Goal: Navigation & Orientation: Find specific page/section

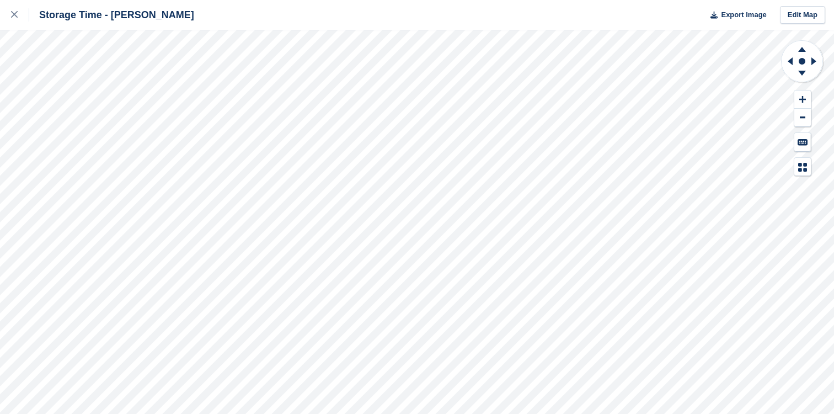
click at [17, 19] on div at bounding box center [20, 14] width 18 height 13
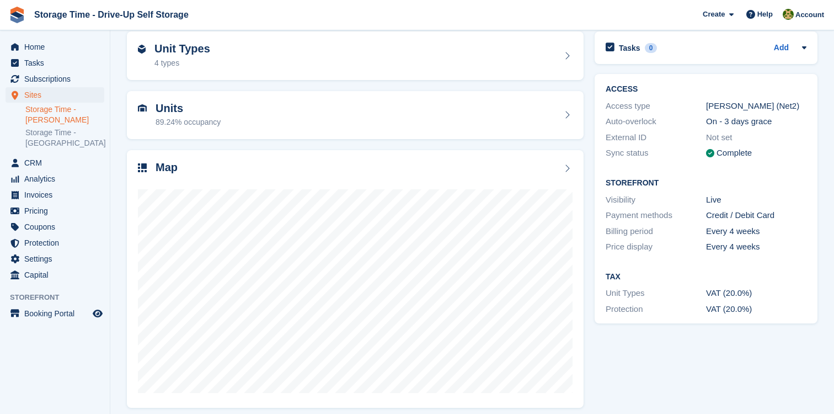
scroll to position [130, 0]
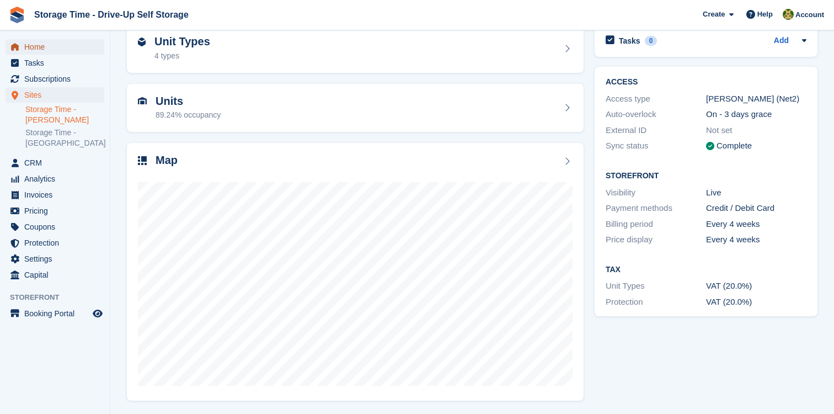
click at [52, 49] on span "Home" at bounding box center [57, 46] width 66 height 15
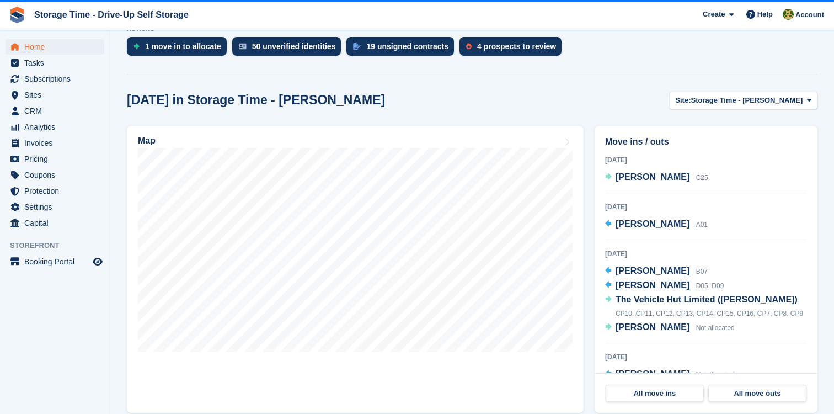
scroll to position [363, 0]
